Goal: Information Seeking & Learning: Learn about a topic

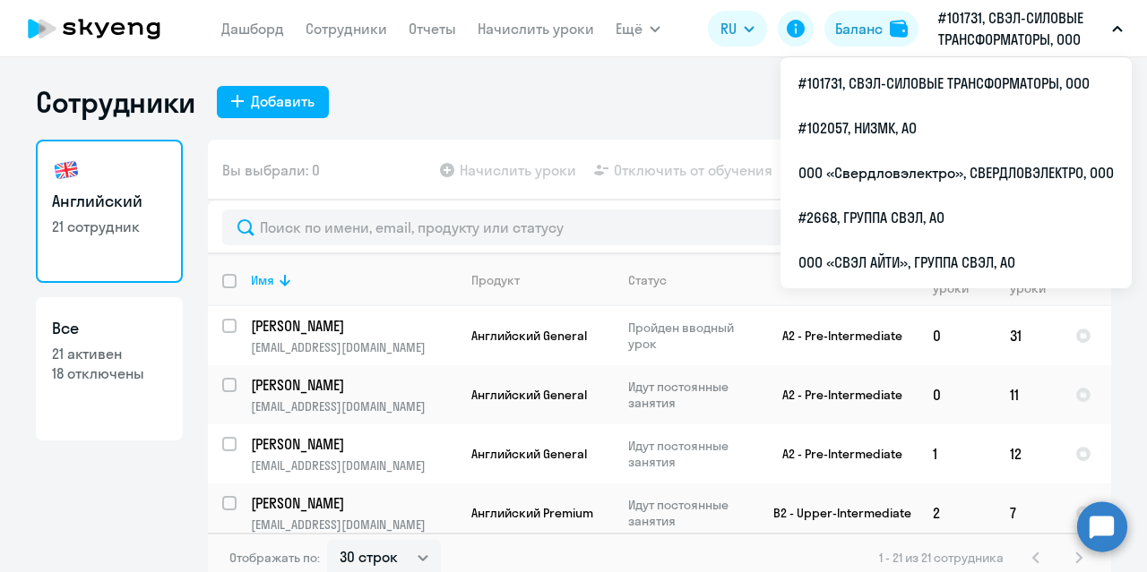
select select "30"
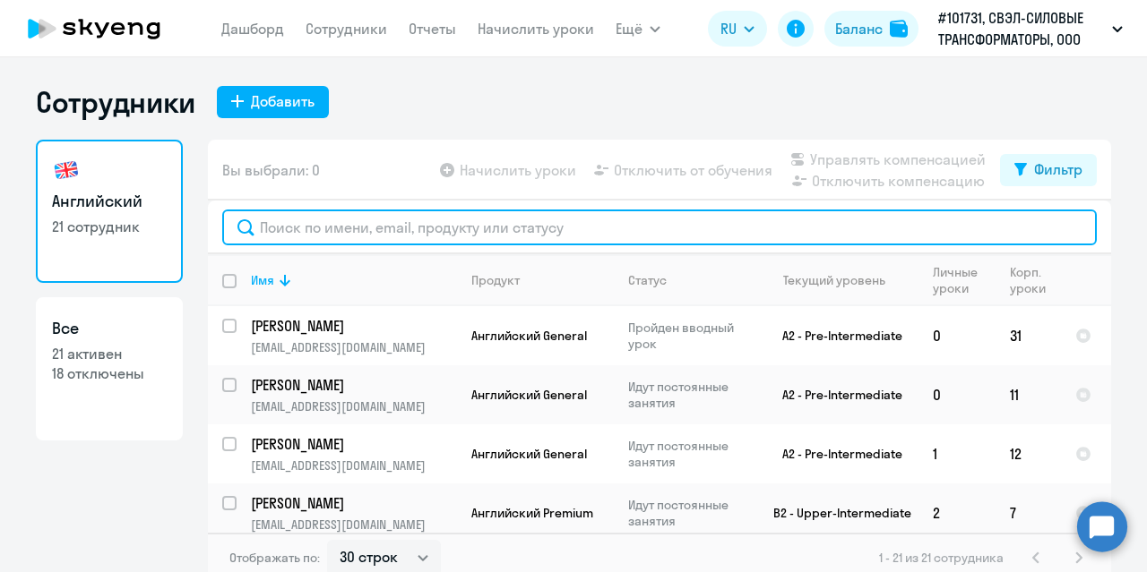
click at [423, 231] on input "text" at bounding box center [659, 228] width 874 height 36
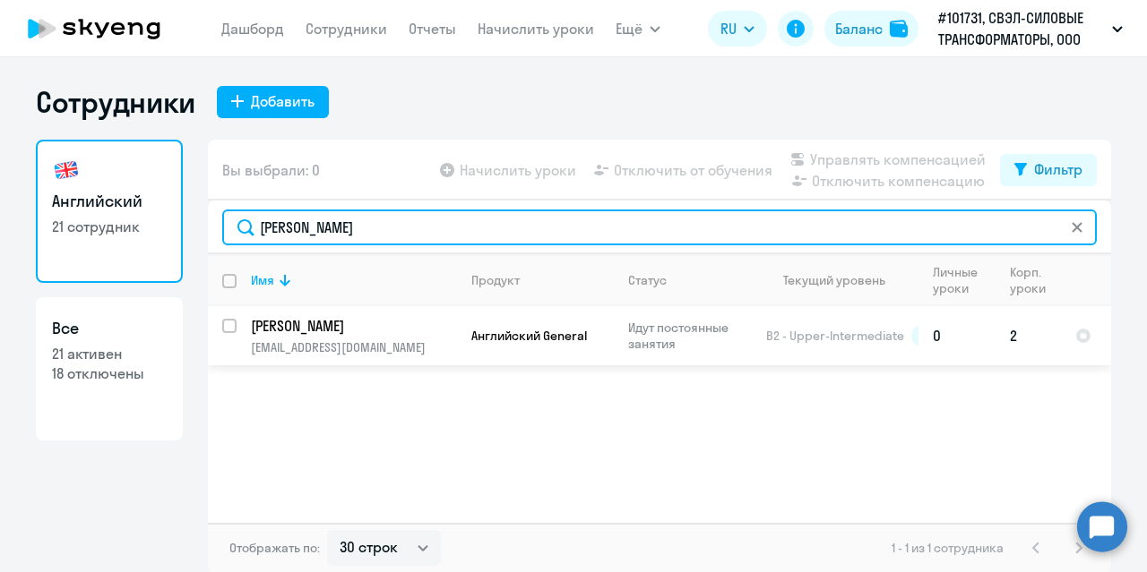
type input "[PERSON_NAME]"
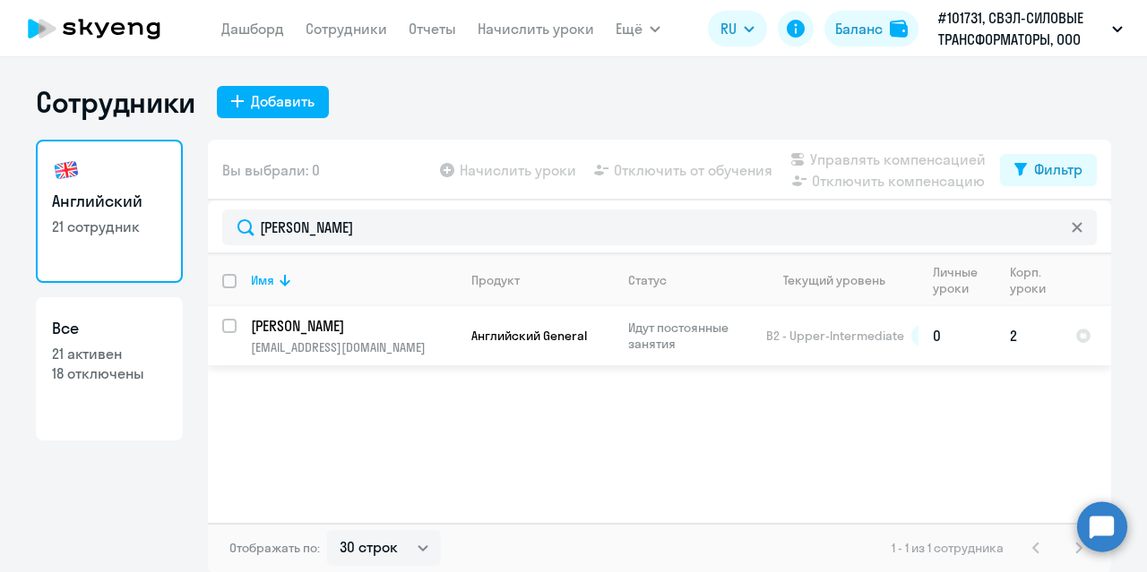
click at [350, 329] on p "[PERSON_NAME]" at bounding box center [352, 326] width 202 height 20
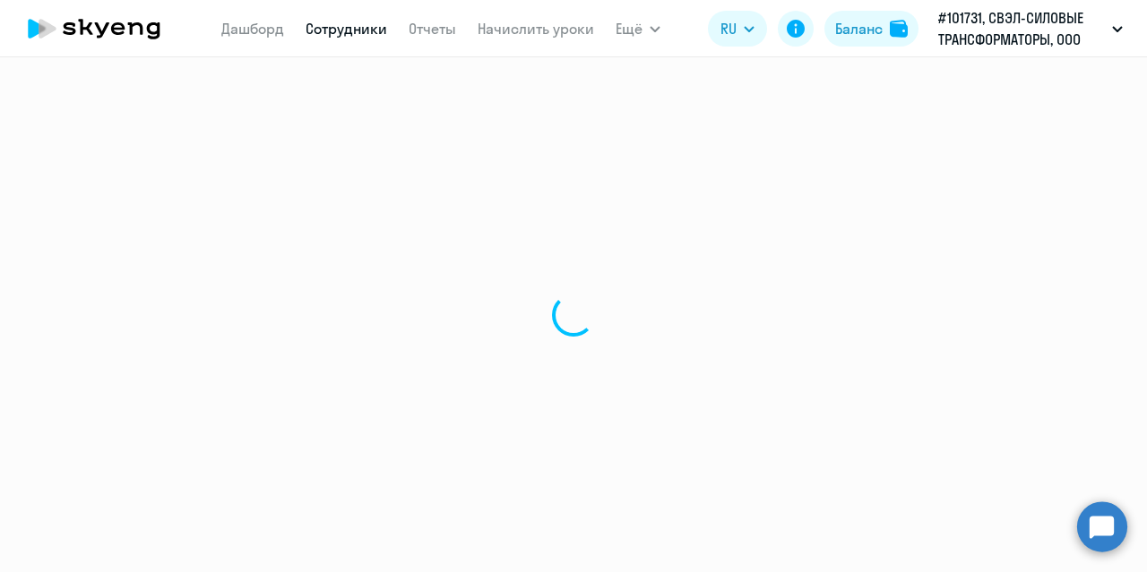
select select "english"
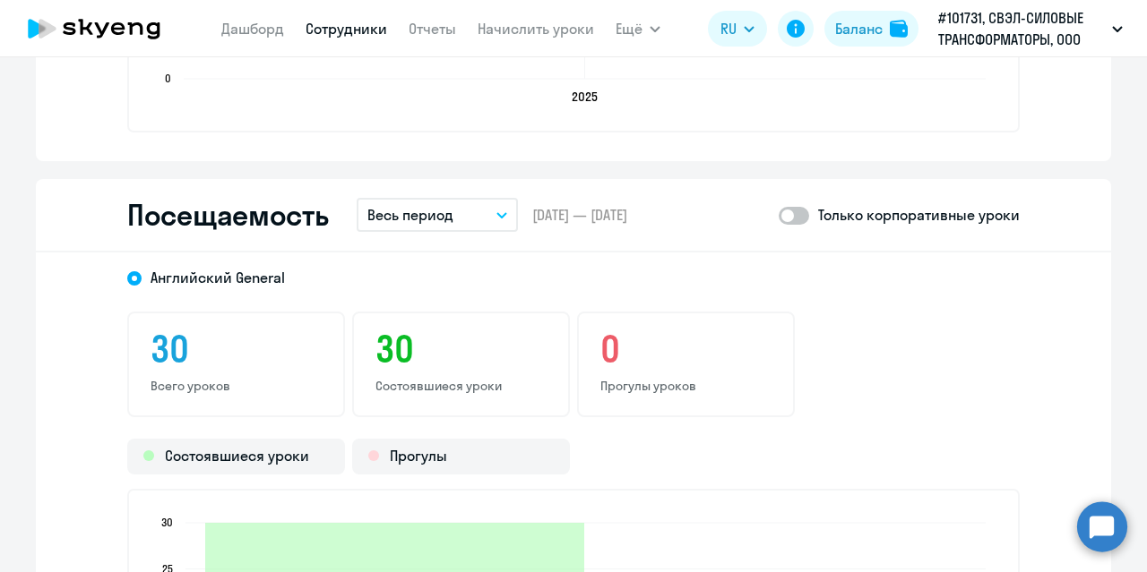
scroll to position [2060, 0]
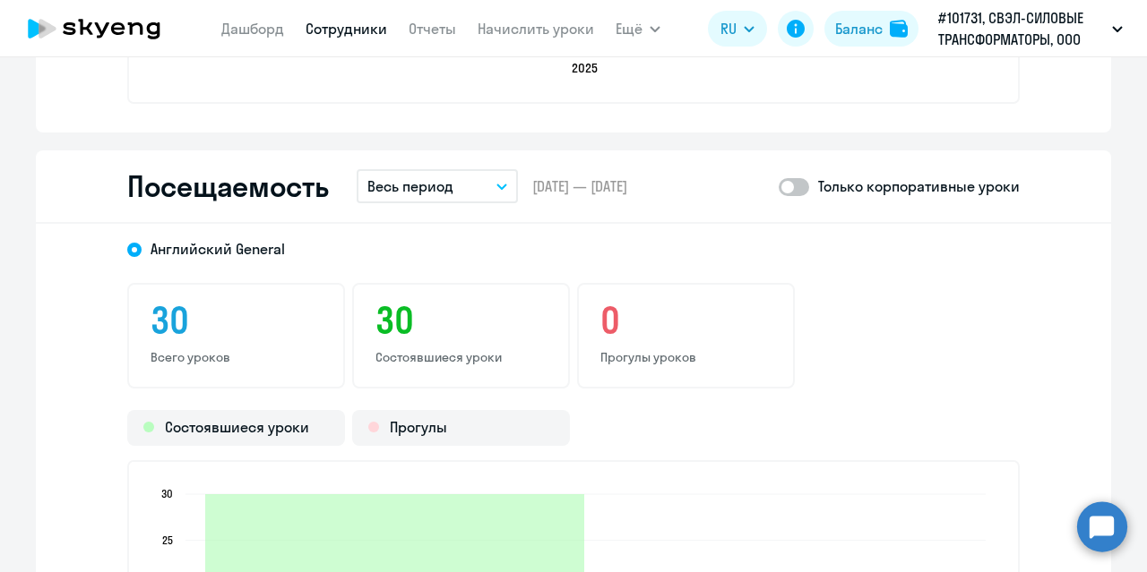
click at [498, 185] on icon "button" at bounding box center [501, 187] width 11 height 6
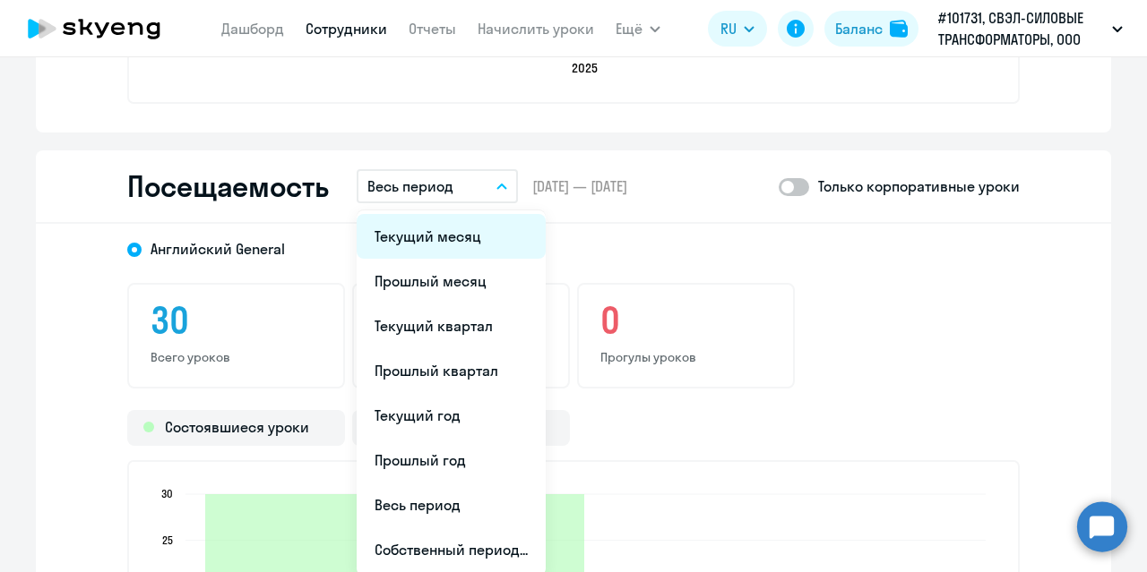
click at [438, 243] on li "Текущий месяц" at bounding box center [450, 236] width 189 height 45
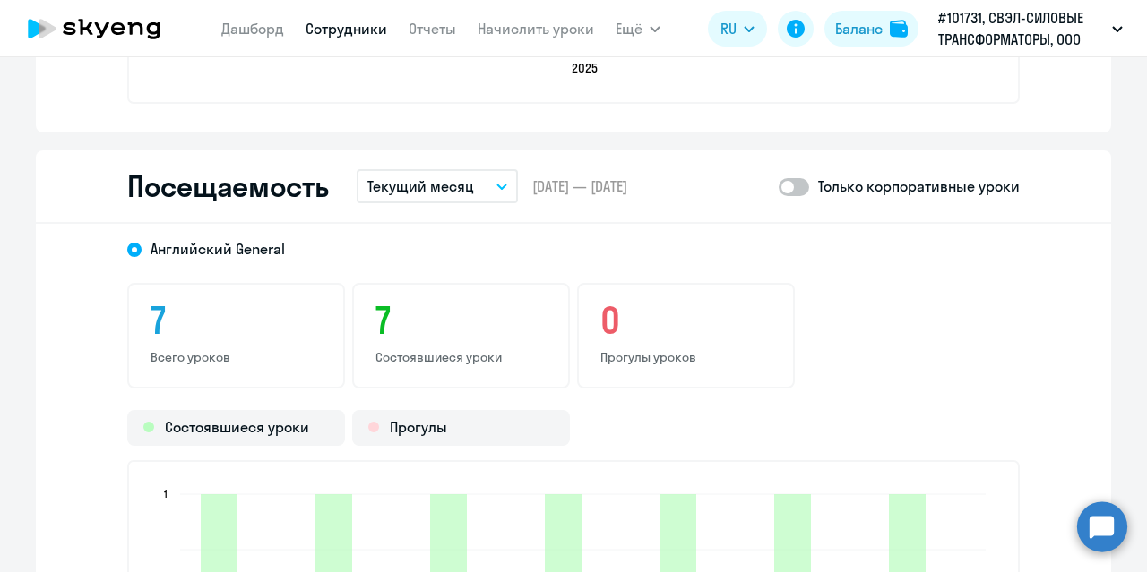
click at [491, 193] on button "Текущий месяц" at bounding box center [436, 186] width 161 height 34
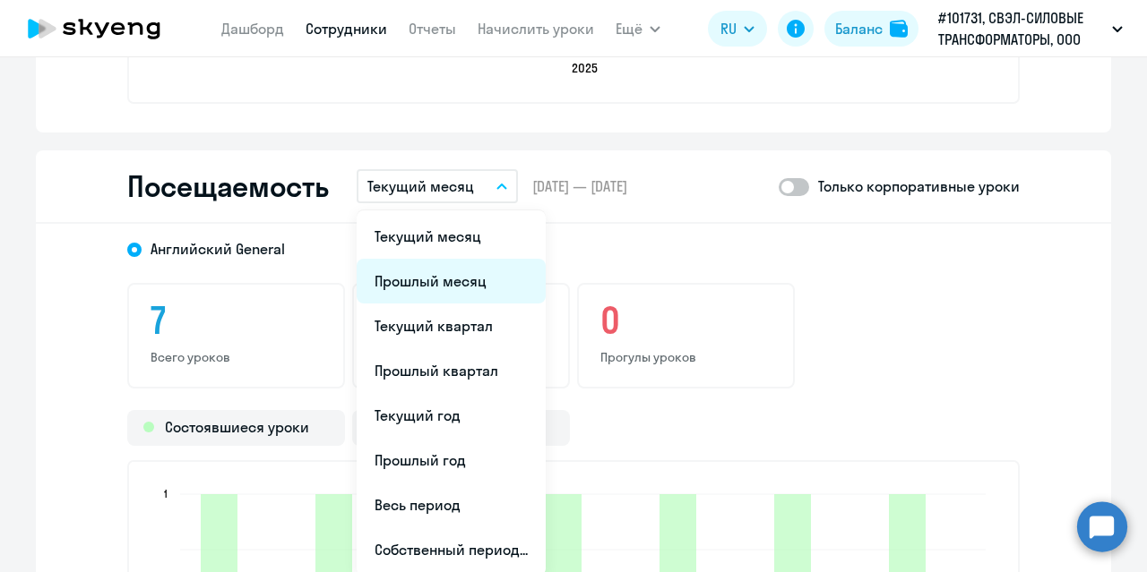
click at [462, 288] on li "Прошлый месяц" at bounding box center [450, 281] width 189 height 45
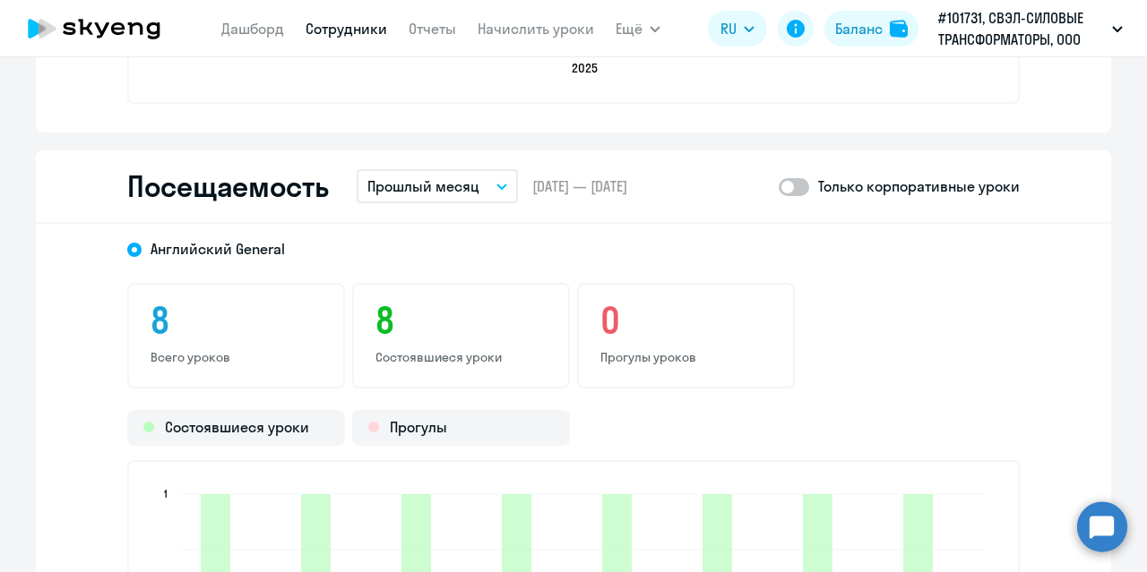
click at [494, 189] on button "Прошлый месяц" at bounding box center [436, 186] width 161 height 34
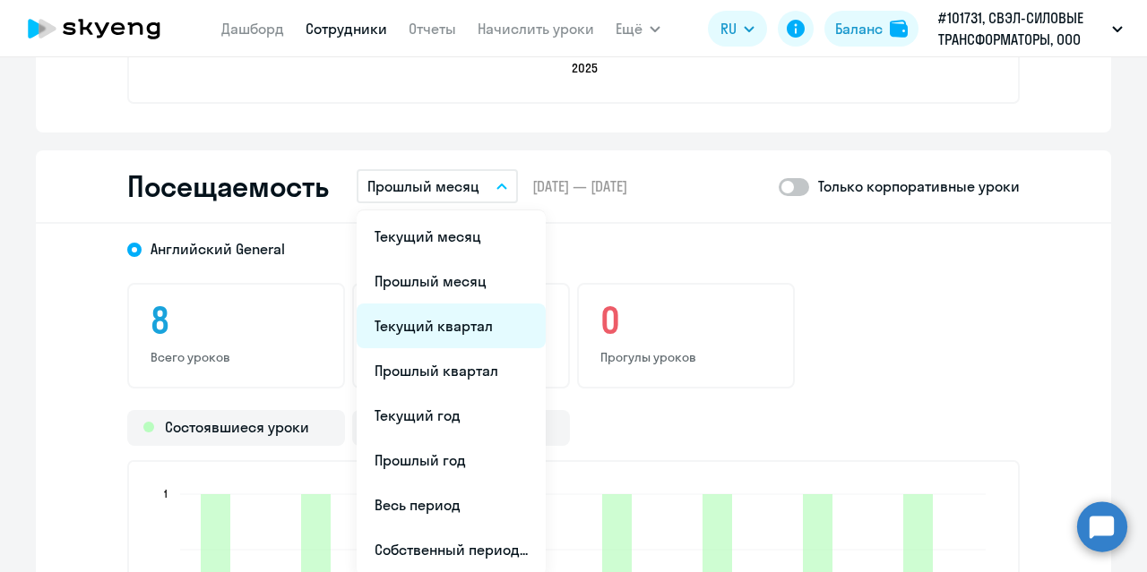
click at [462, 329] on li "Текущий квартал" at bounding box center [450, 326] width 189 height 45
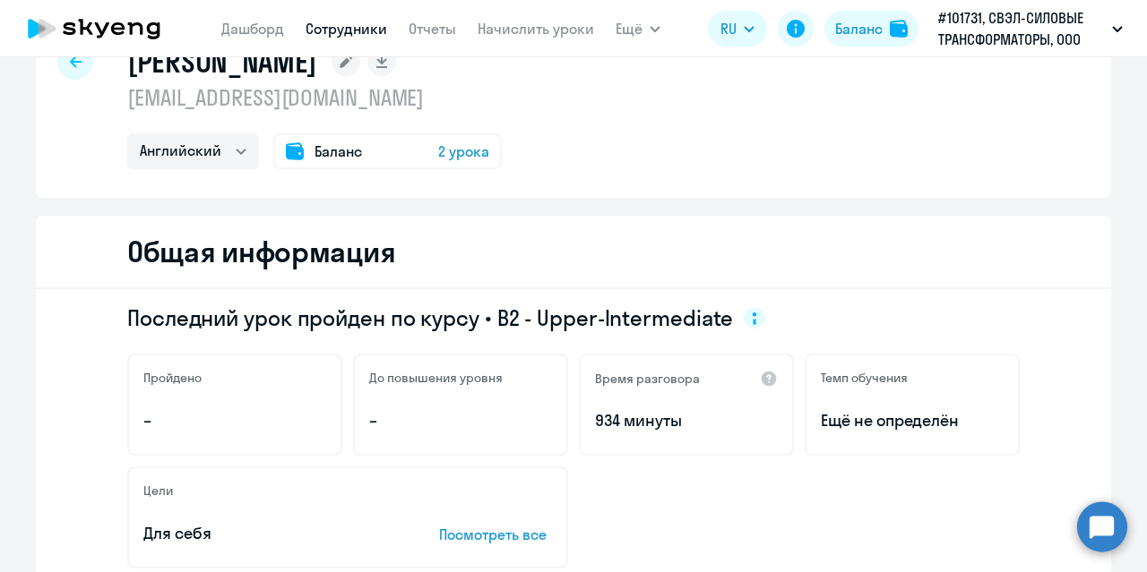
scroll to position [0, 0]
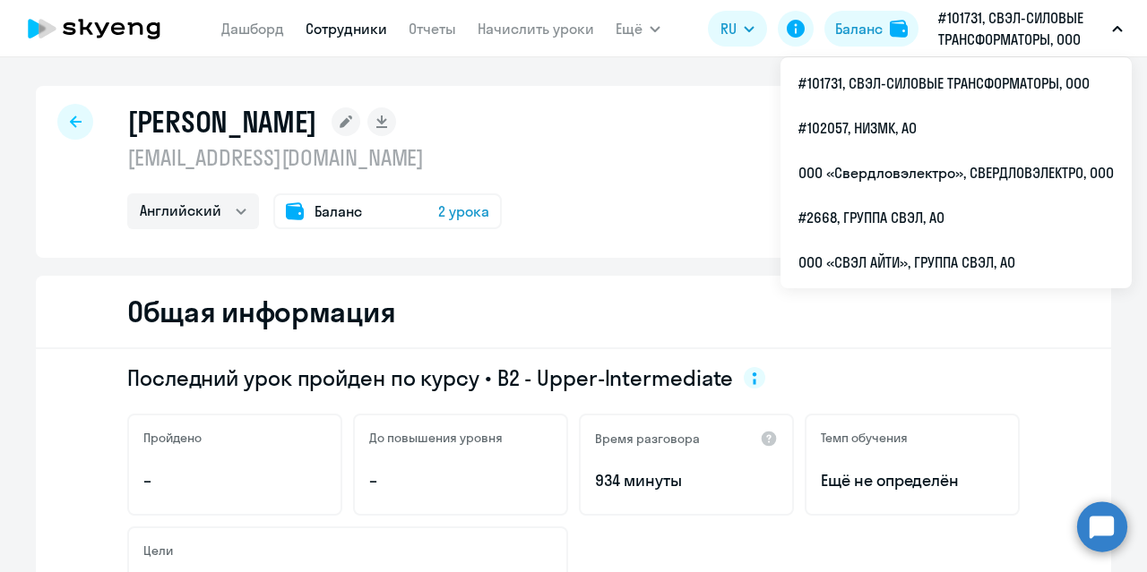
click at [73, 125] on icon at bounding box center [76, 122] width 12 height 13
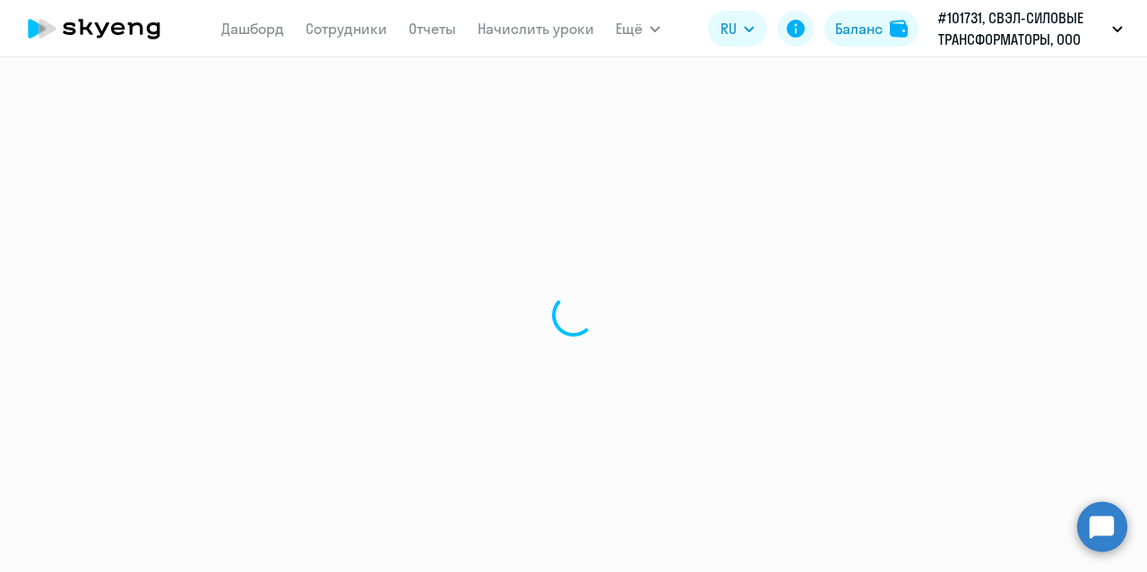
select select "30"
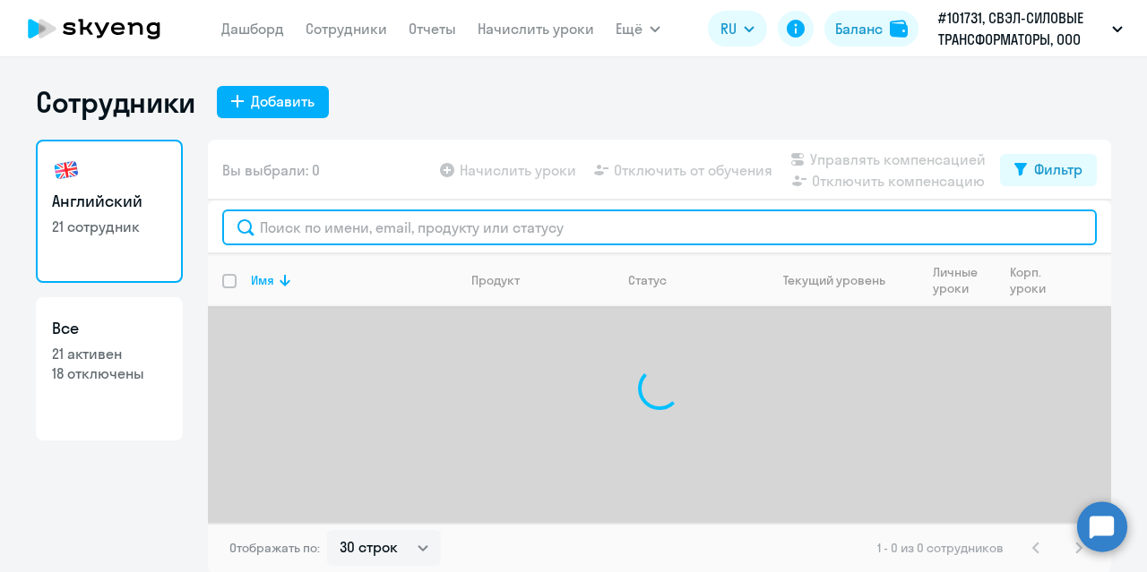
click at [327, 225] on input "text" at bounding box center [659, 228] width 874 height 36
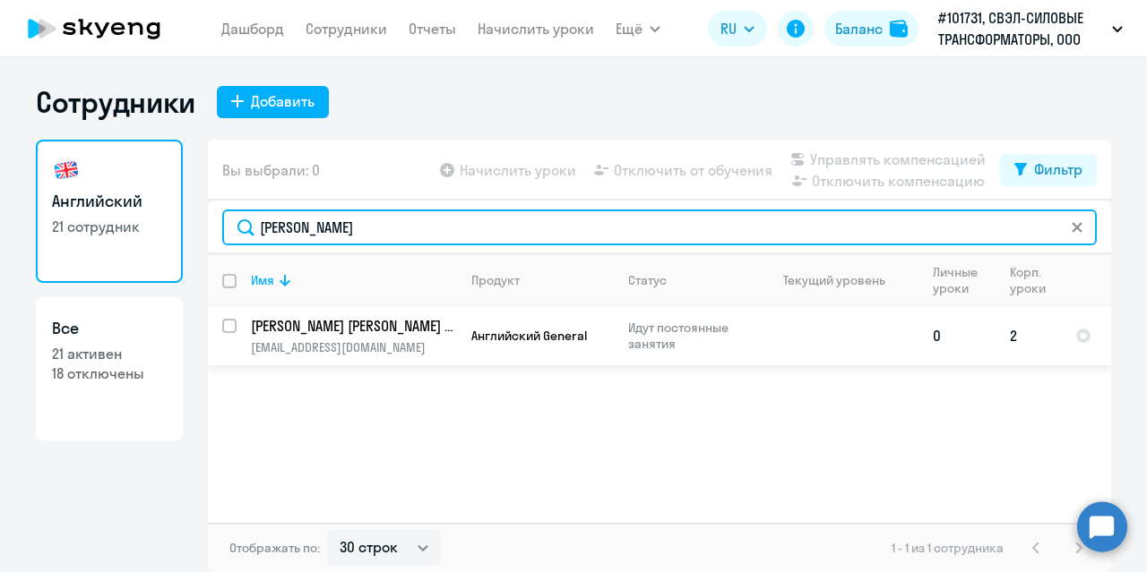
type input "[PERSON_NAME]"
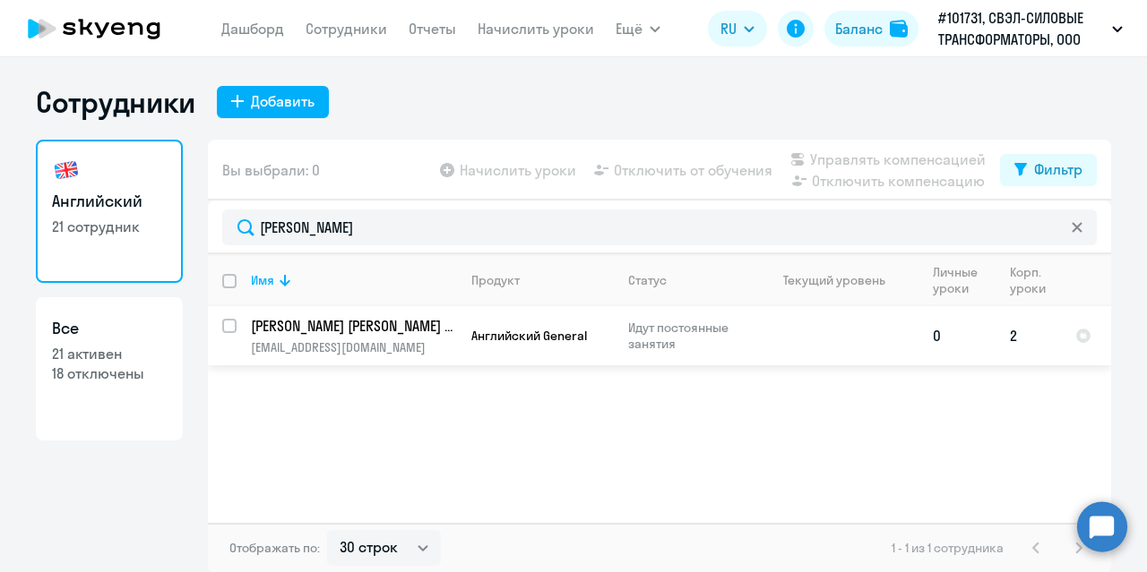
click at [333, 329] on p "[PERSON_NAME] [PERSON_NAME] Олеговна" at bounding box center [352, 326] width 202 height 20
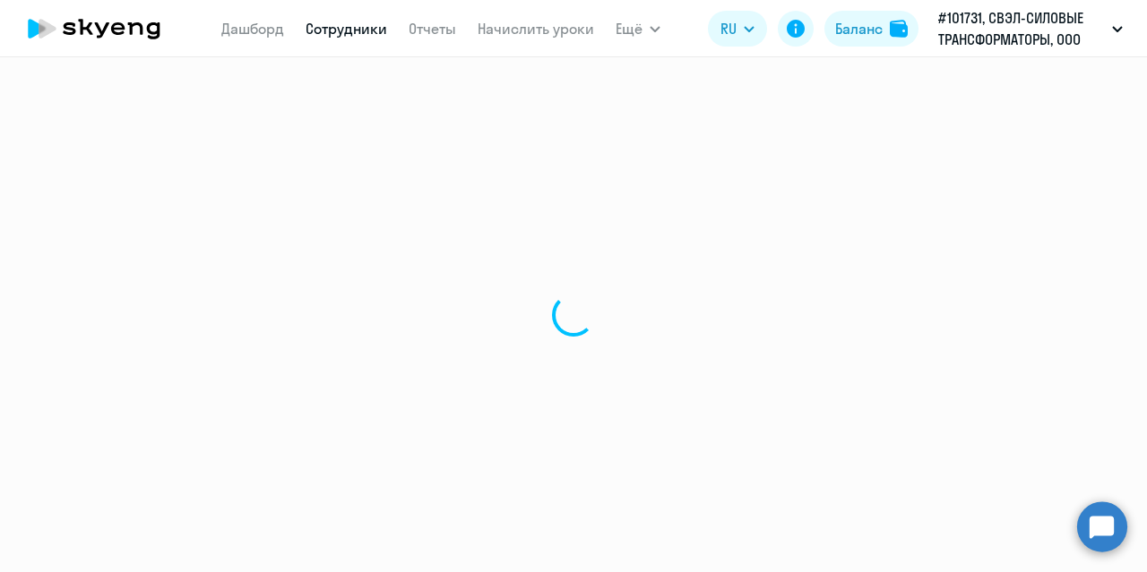
select select "english"
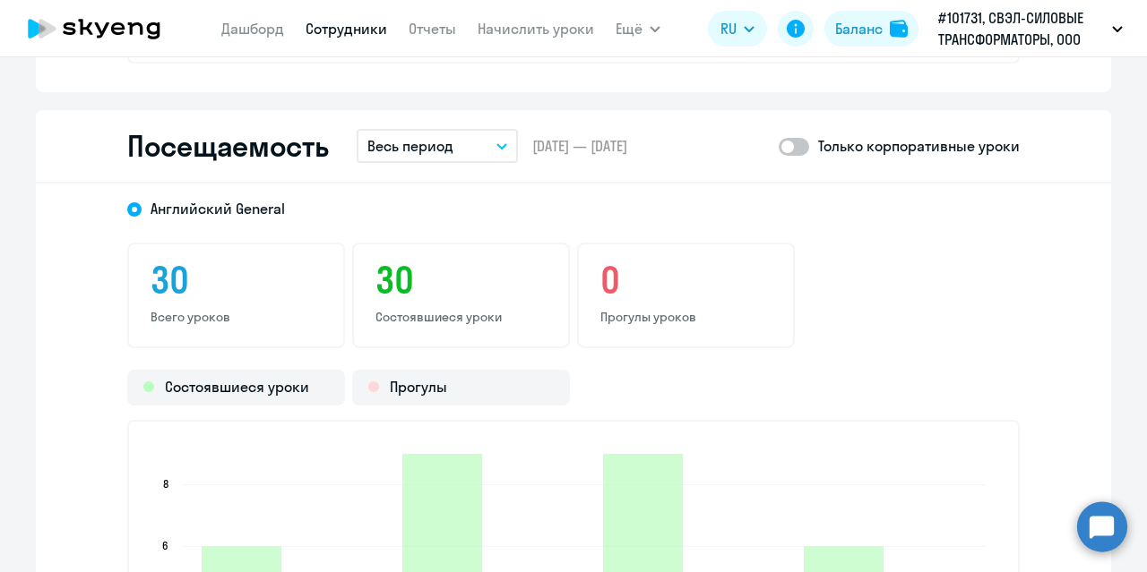
scroll to position [1971, 0]
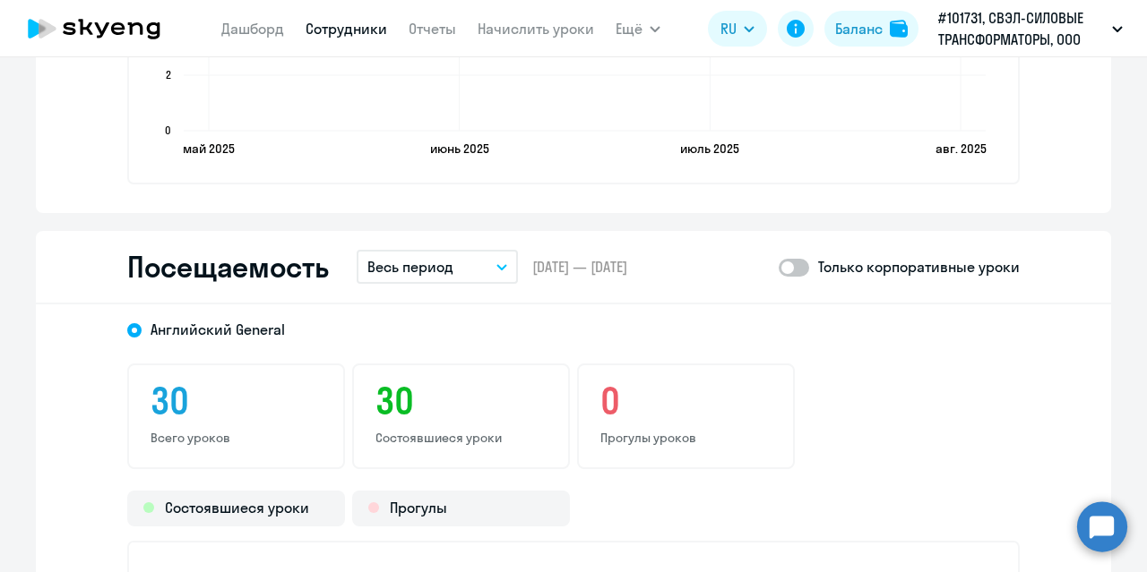
click at [478, 270] on button "Весь период" at bounding box center [436, 267] width 161 height 34
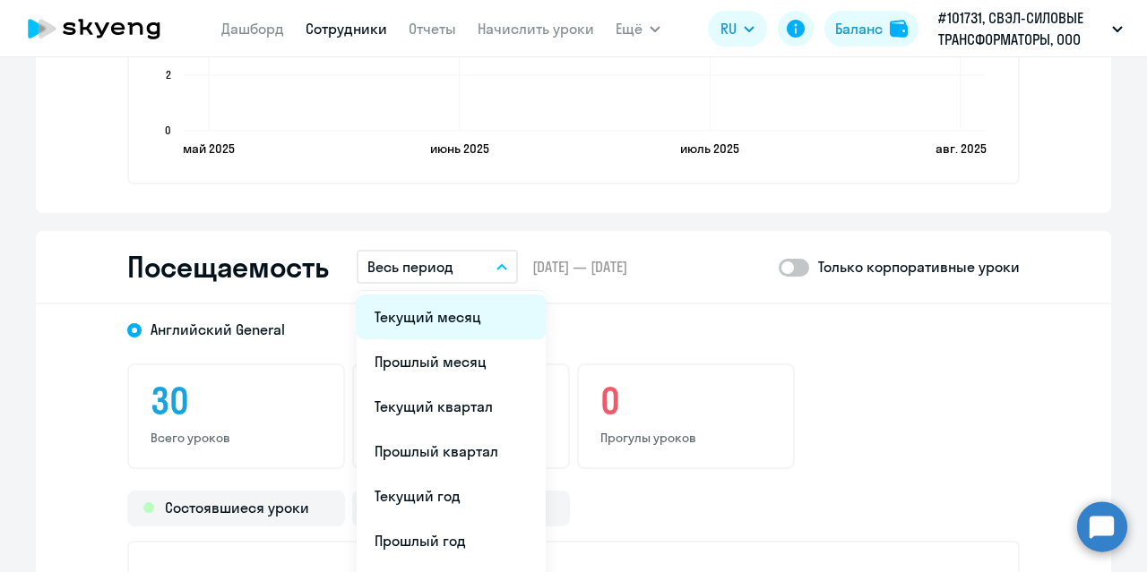
click at [442, 316] on li "Текущий месяц" at bounding box center [450, 317] width 189 height 45
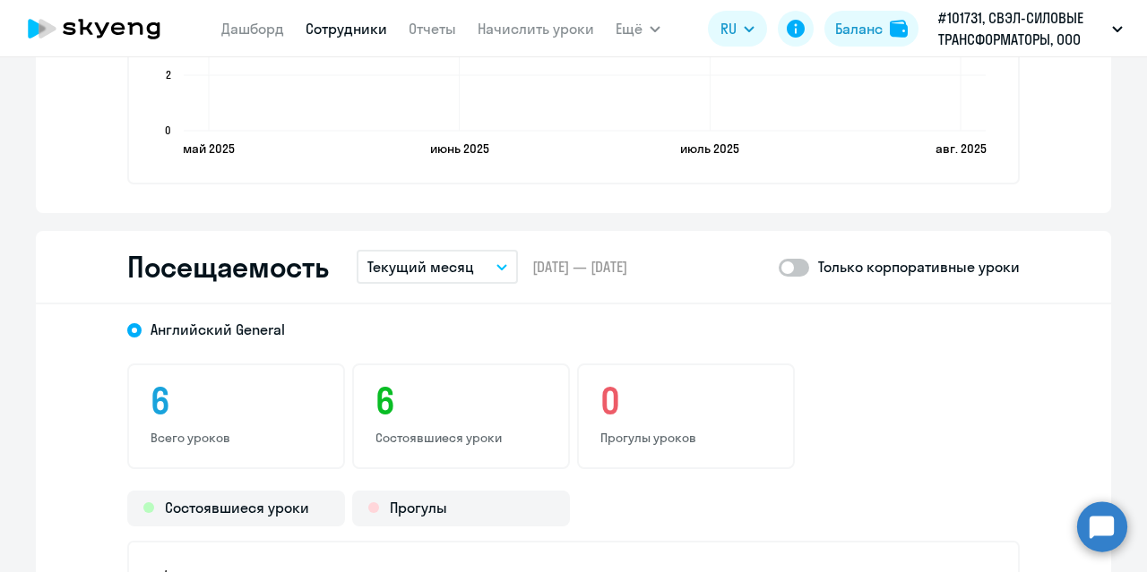
click at [480, 269] on button "Текущий месяц" at bounding box center [436, 267] width 161 height 34
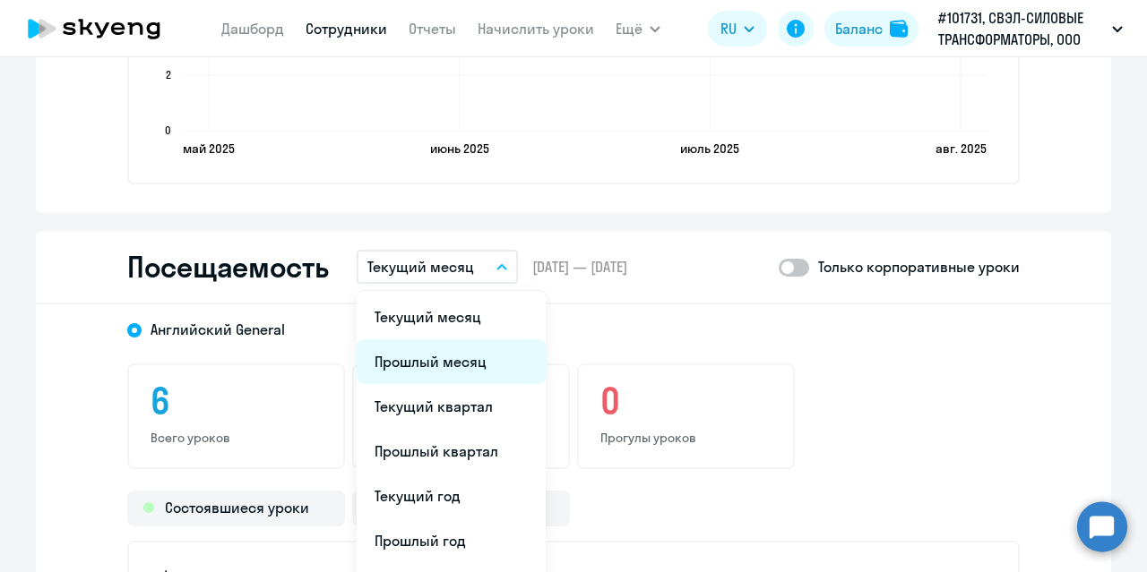
click at [439, 370] on li "Прошлый месяц" at bounding box center [450, 361] width 189 height 45
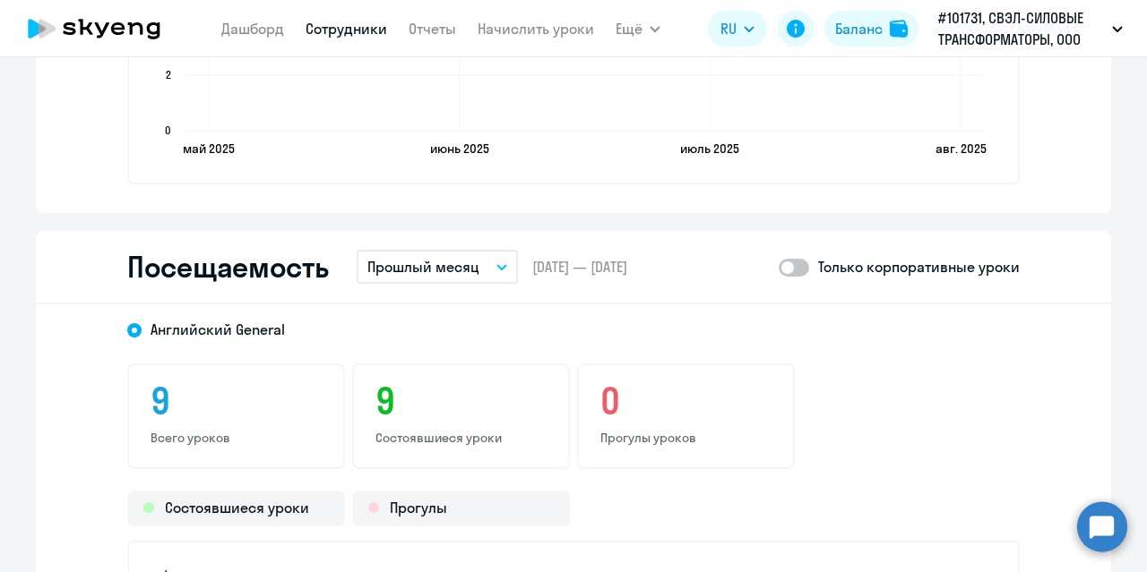
click at [502, 270] on button "Прошлый месяц" at bounding box center [436, 267] width 161 height 34
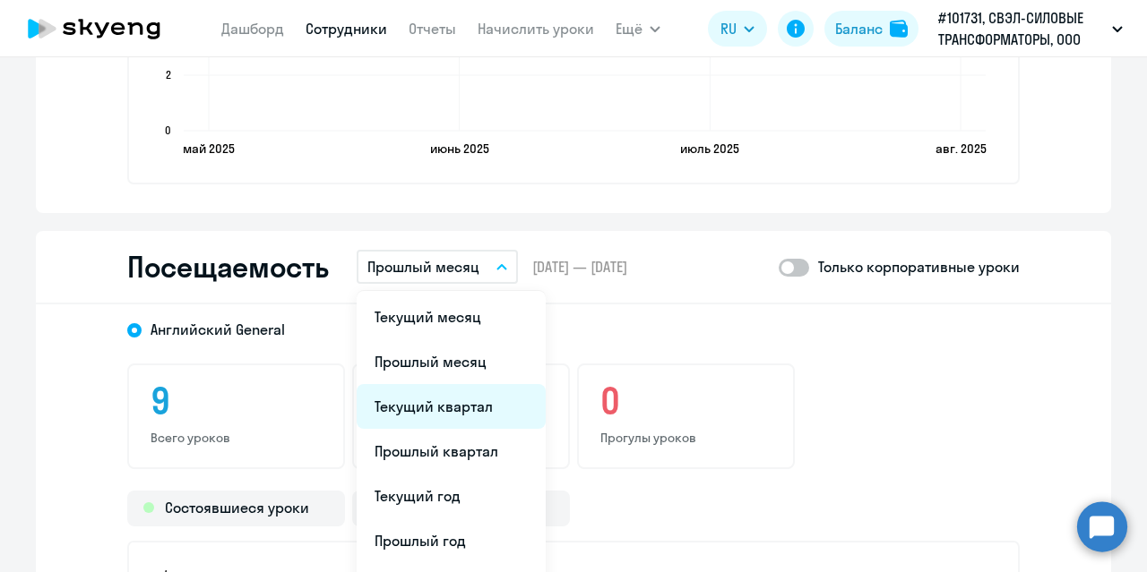
click at [467, 407] on li "Текущий квартал" at bounding box center [450, 406] width 189 height 45
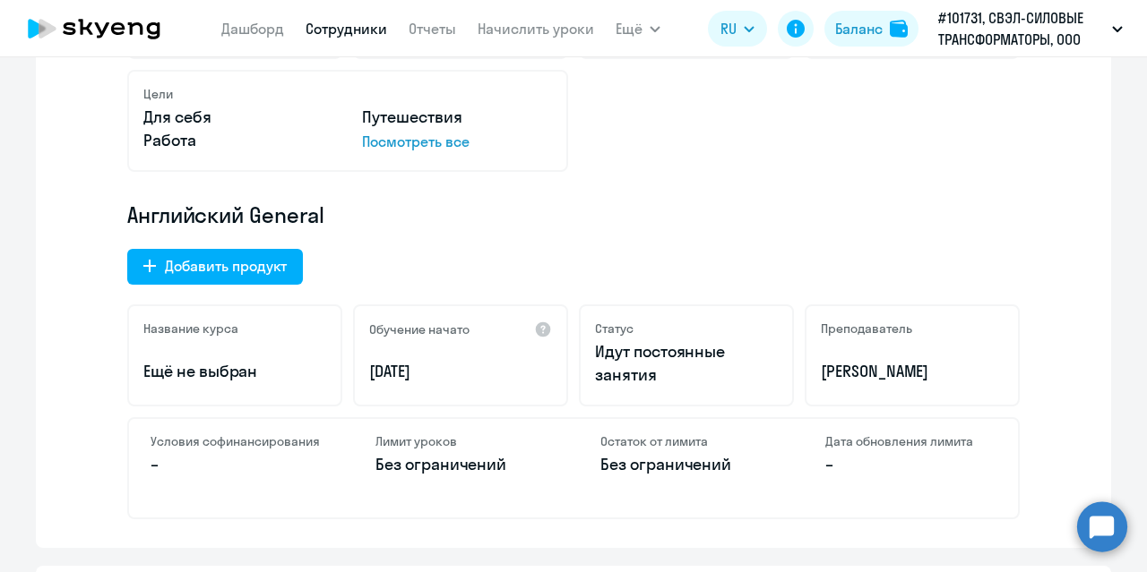
scroll to position [358, 0]
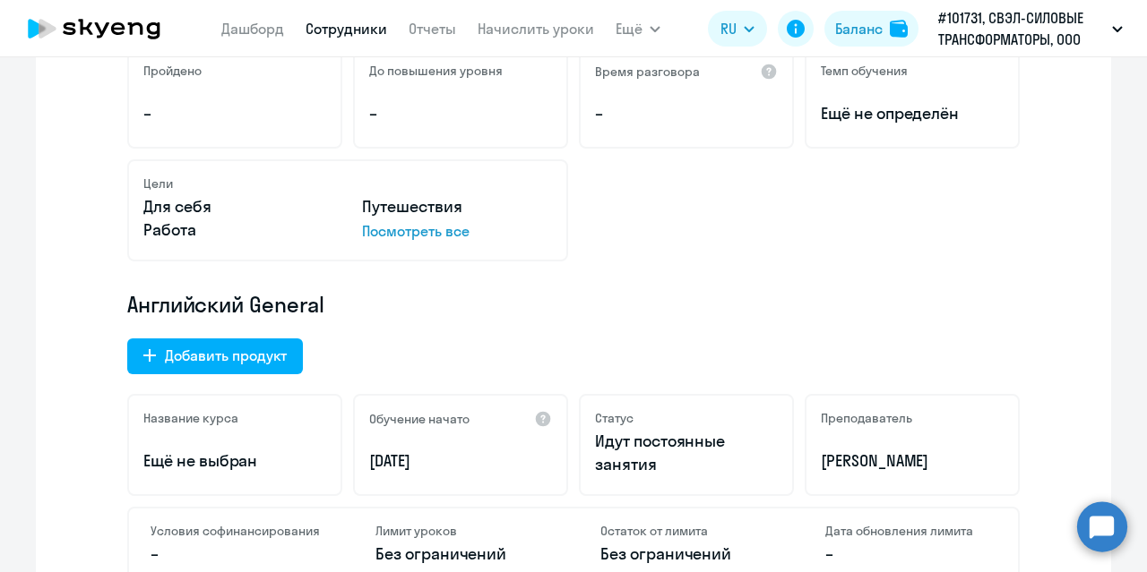
click at [415, 231] on p "Посмотреть все" at bounding box center [457, 230] width 190 height 21
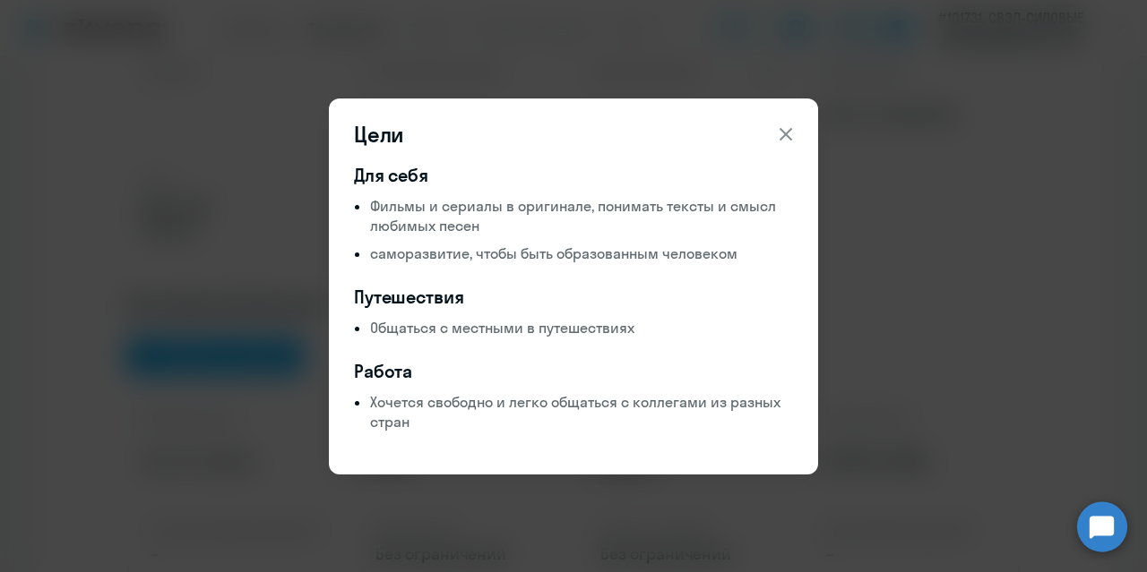
click at [786, 138] on icon at bounding box center [785, 134] width 21 height 21
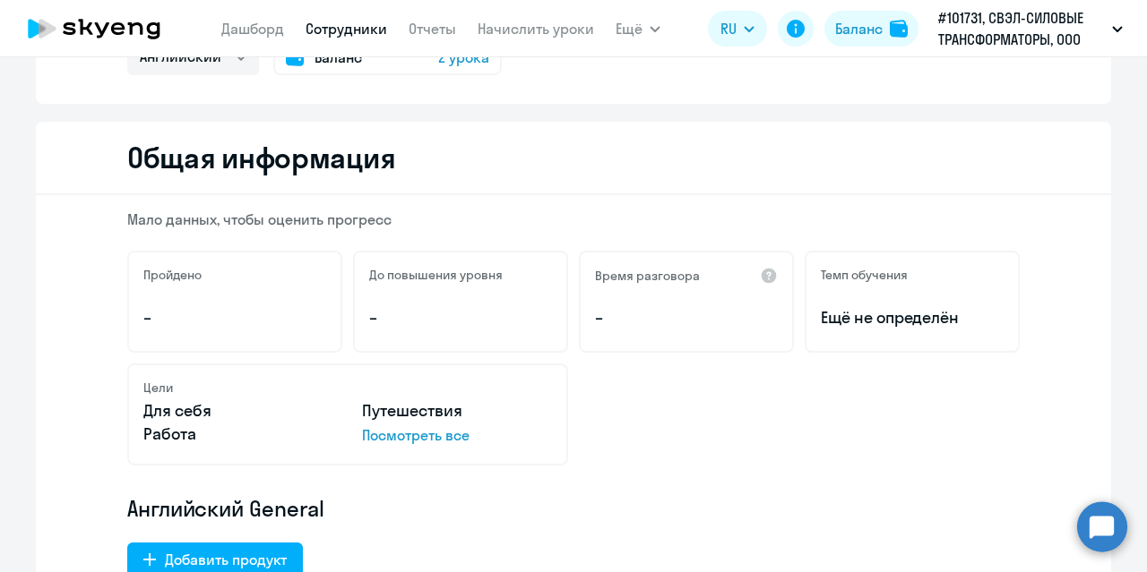
scroll to position [0, 0]
